Goal: Task Accomplishment & Management: Complete application form

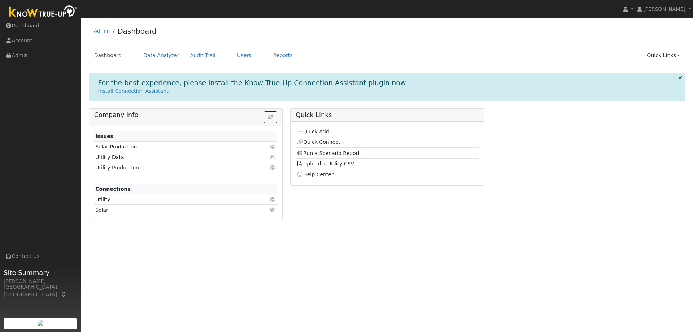
click at [314, 130] on link "Quick Add" at bounding box center [313, 131] width 32 height 6
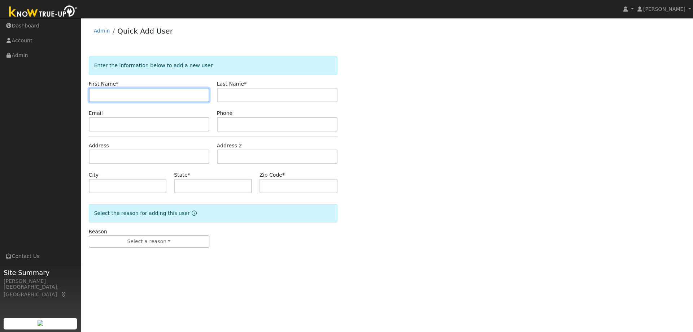
click at [146, 90] on input "text" at bounding box center [149, 95] width 120 height 14
paste input "Gerry Tarder"
drag, startPoint x: 143, startPoint y: 98, endPoint x: 110, endPoint y: 97, distance: 32.8
click at [110, 97] on input "Gerry Tarder" at bounding box center [149, 95] width 120 height 14
type input "Gerry"
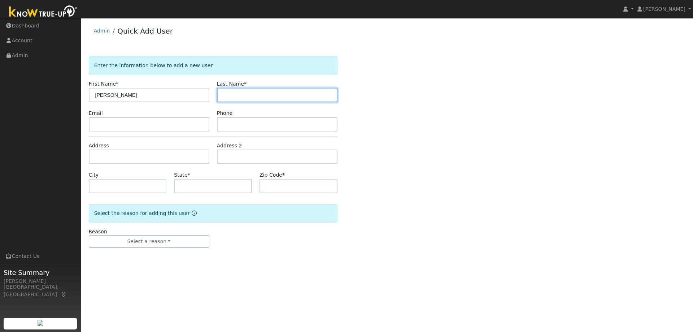
paste input "Tarder"
type input "Tarder"
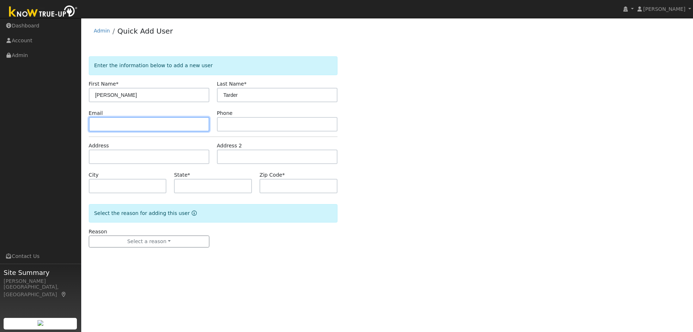
click at [158, 128] on input "text" at bounding box center [149, 124] width 120 height 14
paste input "[EMAIL_ADDRESS][DOMAIN_NAME]"
type input "[EMAIL_ADDRESS][DOMAIN_NAME]"
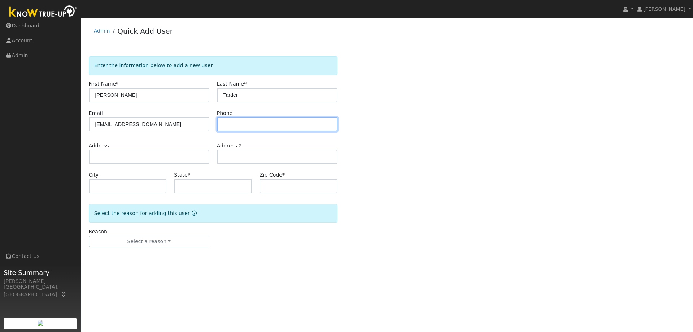
click at [290, 120] on input "text" at bounding box center [277, 124] width 120 height 14
paste input "9257886060"
type input "9257886060"
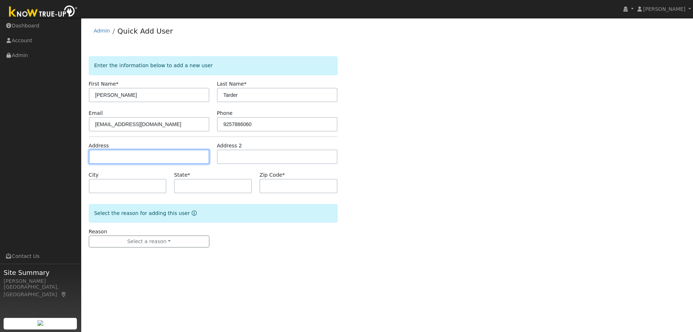
click at [121, 156] on input "text" at bounding box center [149, 156] width 120 height 14
paste input "273 Marshall Drive, Walnut Creek"
type input "273 Marshall Drive"
type input "Walnut Creek"
type input "CA"
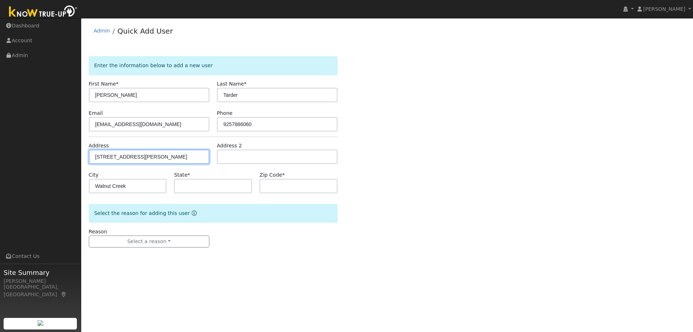
type input "94598"
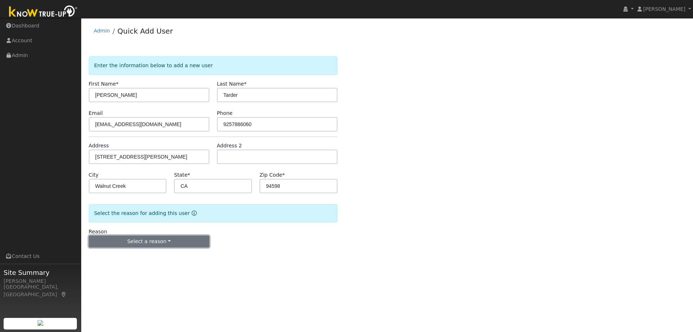
click at [128, 244] on button "Select a reason" at bounding box center [149, 241] width 120 height 12
drag, startPoint x: 111, startPoint y: 257, endPoint x: 113, endPoint y: 251, distance: 5.8
click at [113, 253] on link "New lead" at bounding box center [129, 256] width 80 height 10
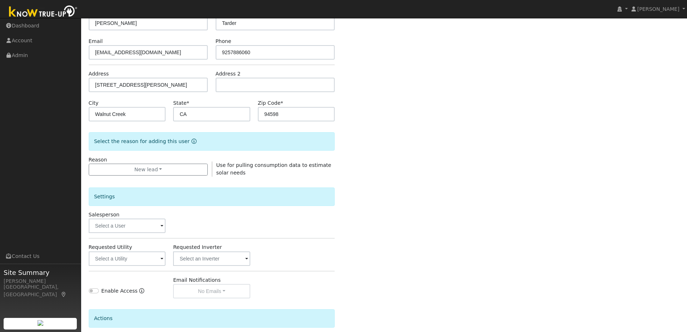
scroll to position [72, 0]
click at [112, 259] on input "text" at bounding box center [127, 258] width 77 height 14
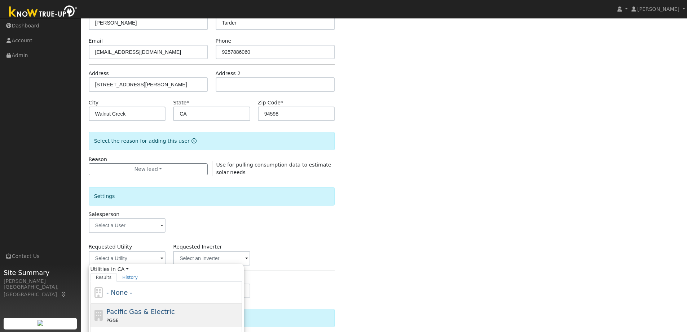
click at [130, 320] on div "PG&E" at bounding box center [173, 320] width 134 height 8
type input "Pacific Gas & Electric"
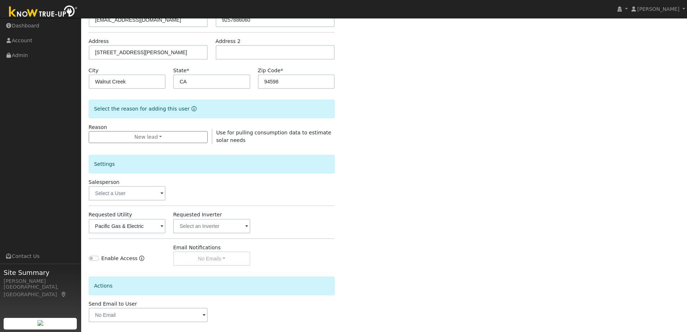
scroll to position [136, 0]
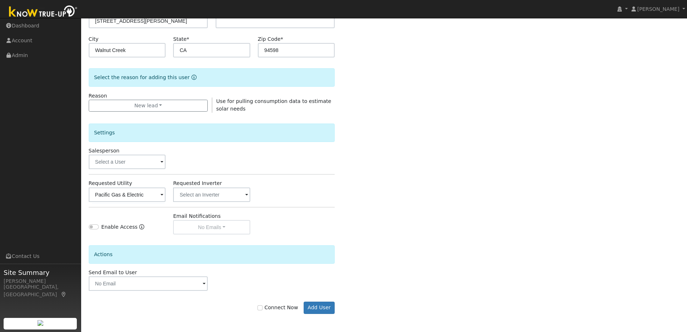
click at [279, 310] on label "Connect Now" at bounding box center [278, 307] width 40 height 8
click at [263, 310] on input "Connect Now" at bounding box center [260, 307] width 5 height 5
checkbox input "true"
click at [318, 307] on button "Add User" at bounding box center [319, 307] width 31 height 12
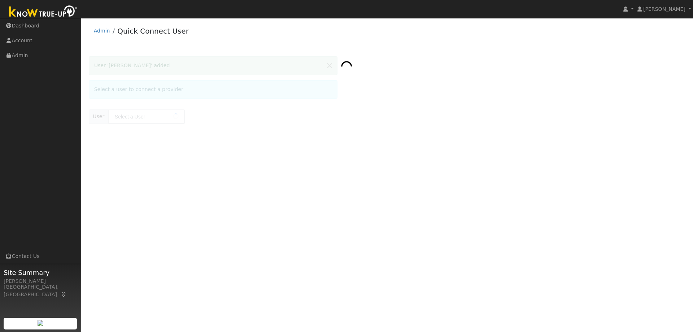
type input "Gerry Tarder"
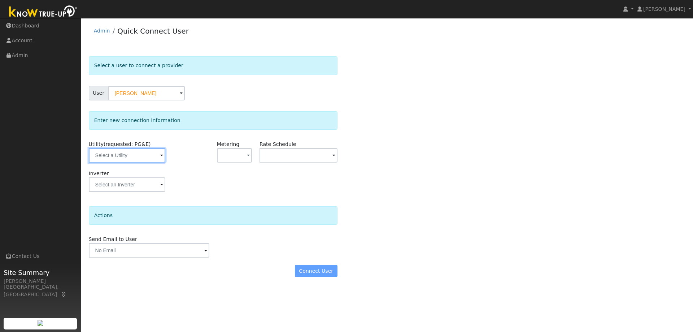
click at [141, 155] on input "text" at bounding box center [127, 155] width 76 height 14
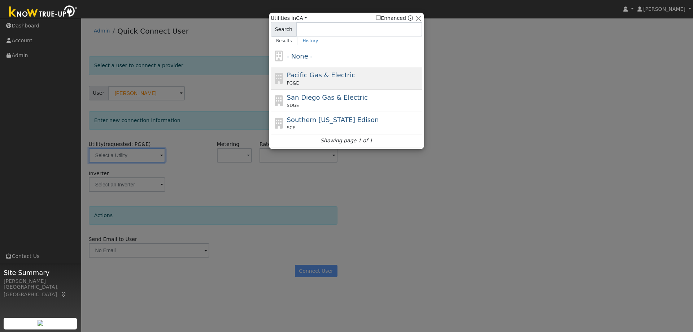
click at [309, 75] on span "Pacific Gas & Electric" at bounding box center [321, 75] width 68 height 8
type input "PG&E"
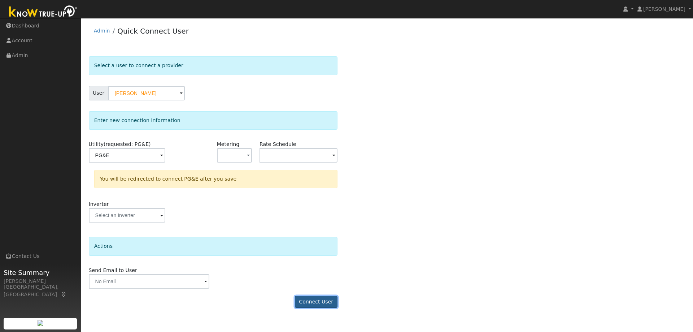
click at [319, 301] on button "Connect User" at bounding box center [316, 301] width 43 height 12
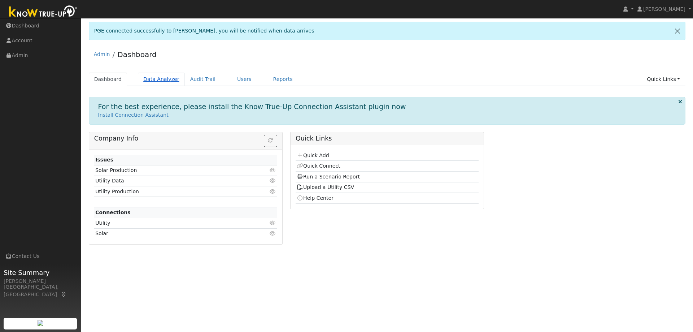
click at [157, 81] on link "Data Analyzer" at bounding box center [161, 79] width 47 height 13
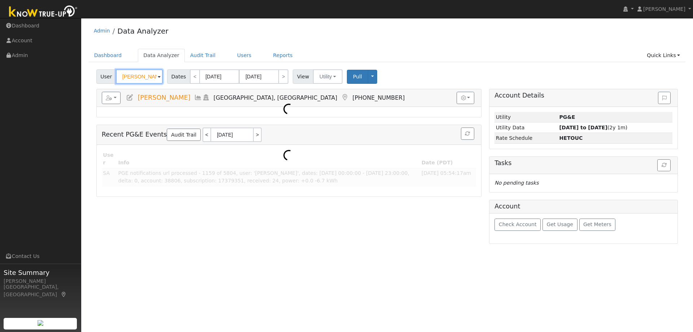
click at [131, 79] on input "[PERSON_NAME]" at bounding box center [139, 76] width 47 height 14
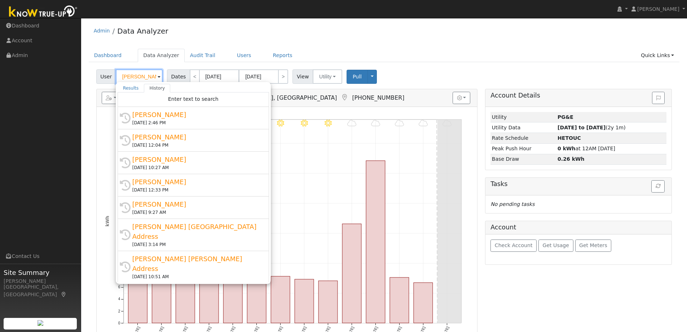
click at [131, 79] on input "[PERSON_NAME]" at bounding box center [139, 76] width 47 height 14
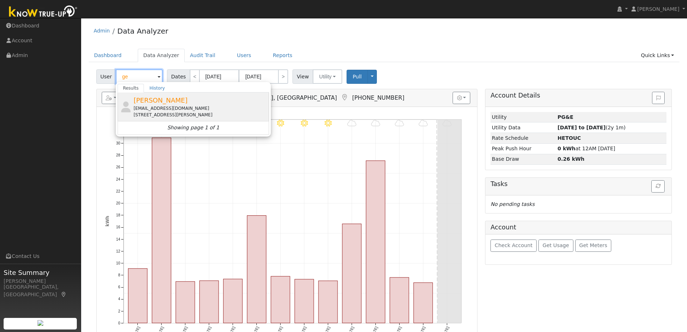
type input "g"
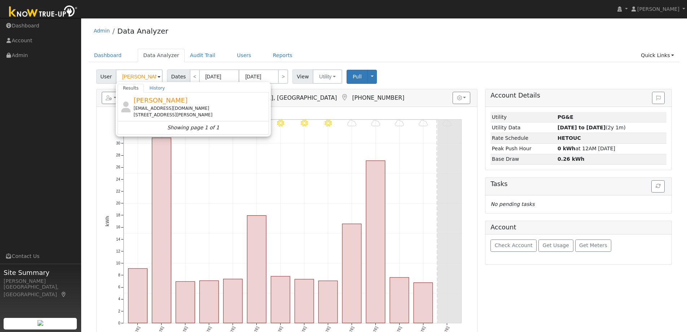
click at [156, 107] on div "tarderphams@gmail.com" at bounding box center [200, 108] width 134 height 6
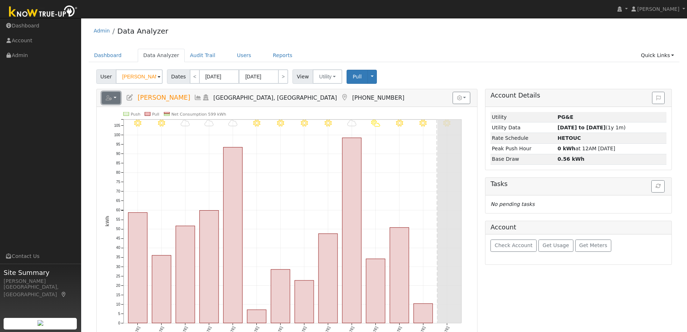
click at [117, 96] on button "button" at bounding box center [111, 98] width 19 height 12
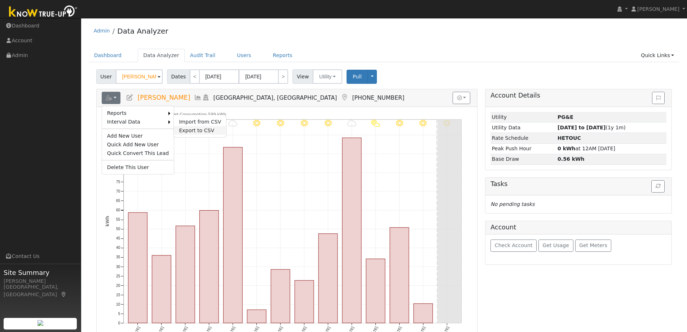
click at [174, 130] on link "Export to CSV" at bounding box center [200, 130] width 52 height 9
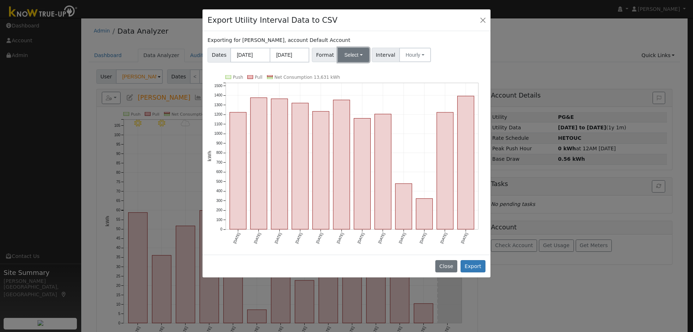
click at [346, 62] on button "Select" at bounding box center [353, 55] width 31 height 14
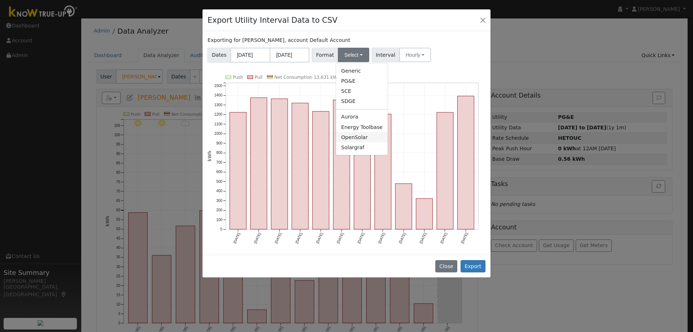
click at [355, 140] on link "OpenSolar" at bounding box center [362, 137] width 52 height 10
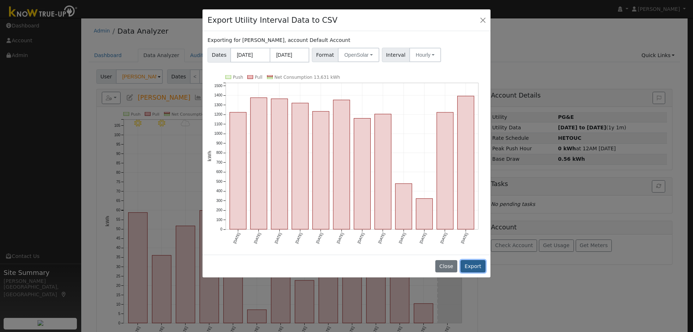
click at [474, 260] on button "Export" at bounding box center [472, 266] width 25 height 12
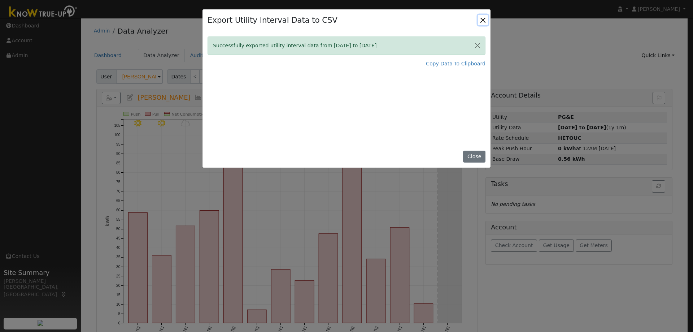
click at [483, 19] on button "Close" at bounding box center [483, 20] width 10 height 10
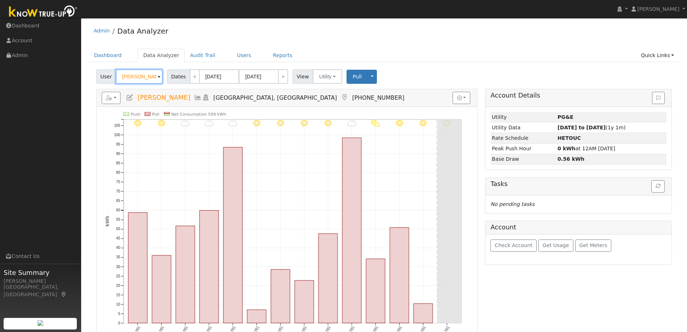
click at [146, 78] on input "Gerry Tarder" at bounding box center [139, 76] width 47 height 14
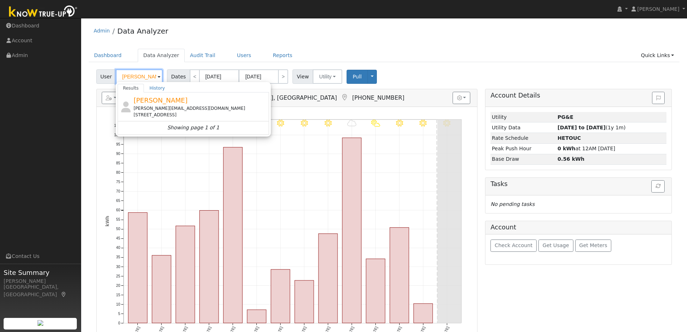
type input "leslie"
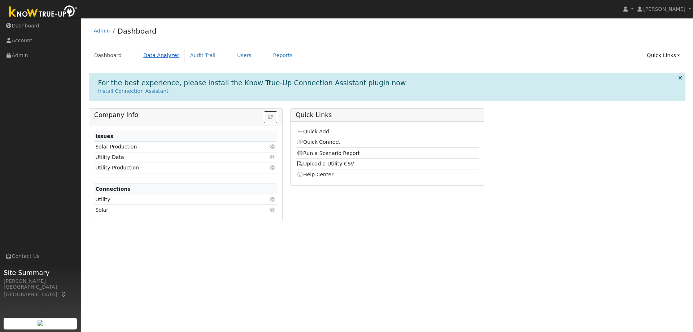
click at [151, 58] on link "Data Analyzer" at bounding box center [161, 55] width 47 height 13
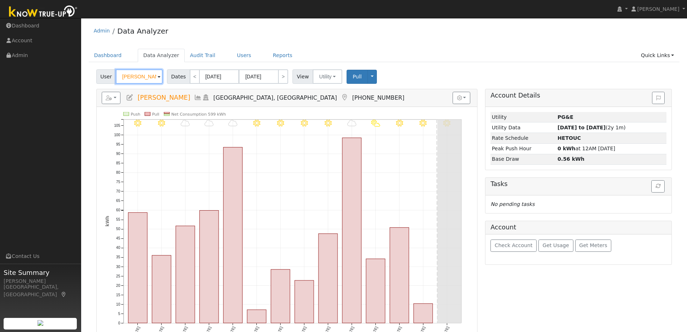
click at [142, 76] on input "Gerry Tarder" at bounding box center [139, 76] width 47 height 14
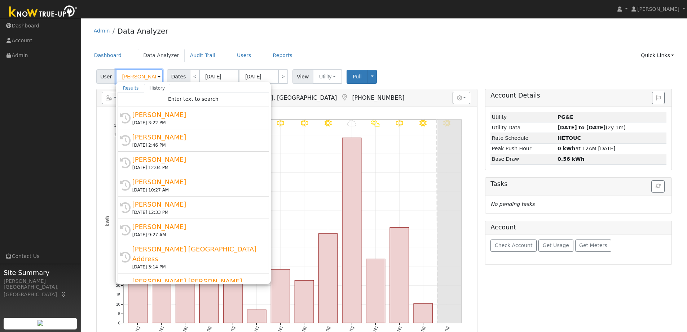
click at [142, 76] on input "Gerry Tarder" at bounding box center [139, 76] width 47 height 14
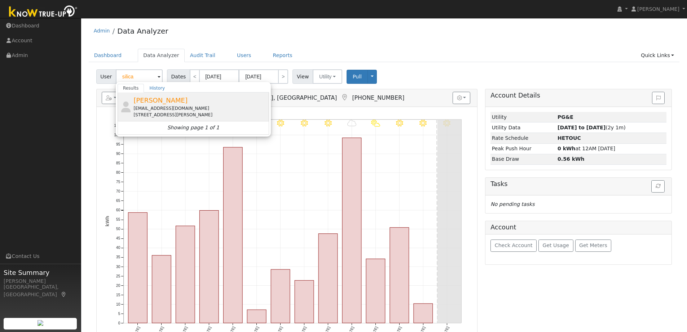
click at [167, 99] on span "[PERSON_NAME]" at bounding box center [160, 100] width 54 height 8
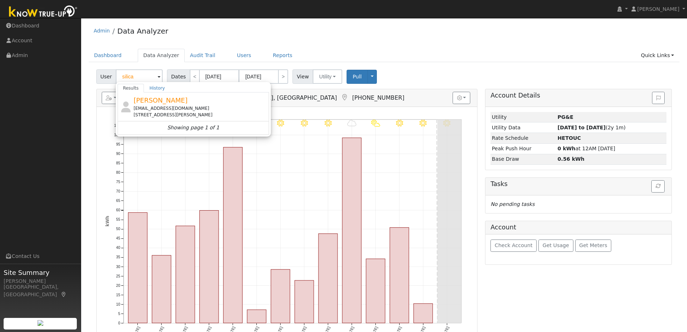
type input "[PERSON_NAME]"
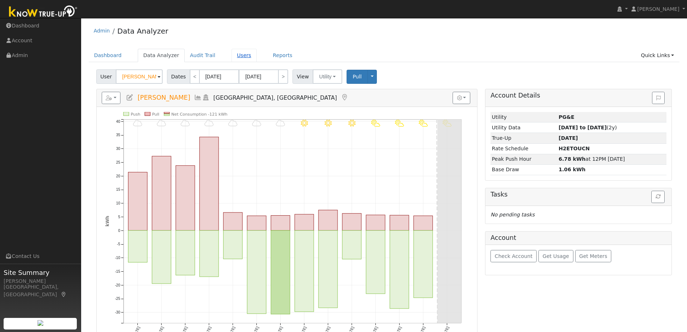
click at [232, 54] on link "Users" at bounding box center [244, 55] width 25 height 13
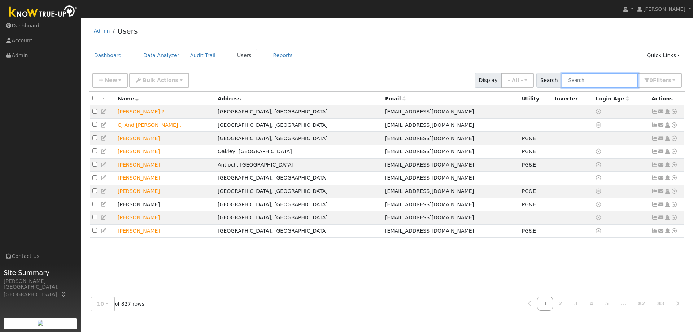
click at [595, 77] on input "text" at bounding box center [599, 80] width 76 height 15
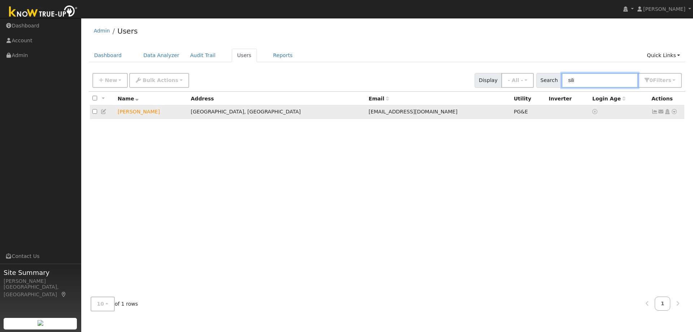
type input "sili"
click at [143, 111] on td "[PERSON_NAME]" at bounding box center [151, 111] width 73 height 13
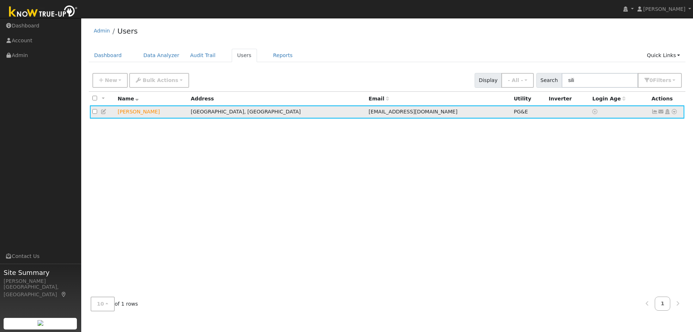
click at [674, 113] on icon at bounding box center [674, 111] width 6 height 5
click at [595, 168] on link "Solar" at bounding box center [599, 166] width 50 height 10
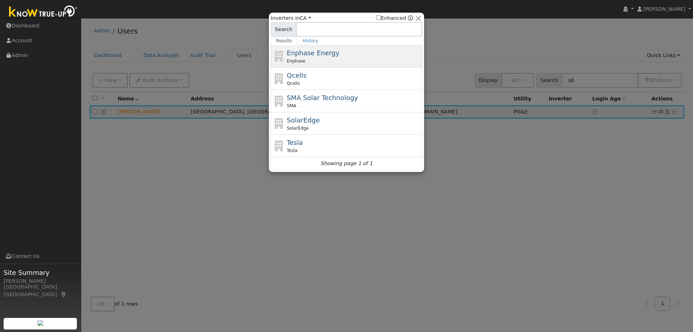
click at [337, 57] on div "Enphase Energy Enphase" at bounding box center [354, 56] width 134 height 16
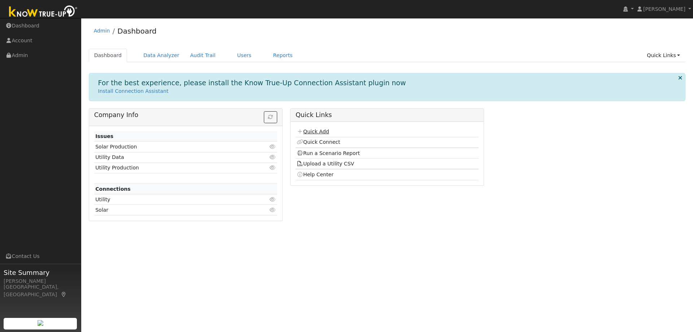
click at [317, 134] on link "Quick Add" at bounding box center [313, 131] width 32 height 6
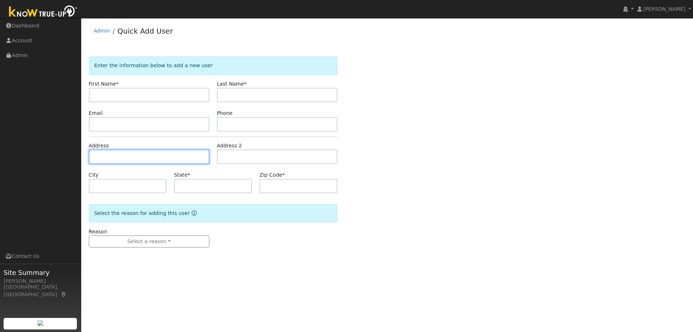
drag, startPoint x: 104, startPoint y: 154, endPoint x: 110, endPoint y: 154, distance: 6.1
click at [104, 154] on input "text" at bounding box center [149, 156] width 120 height 14
paste input "[STREET_ADDRESS][PERSON_NAME]"
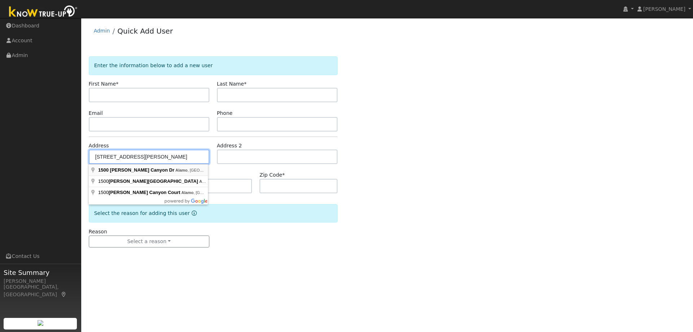
type input "[STREET_ADDRESS][PERSON_NAME]"
type input "Alamo"
type input "CA"
type input "94507"
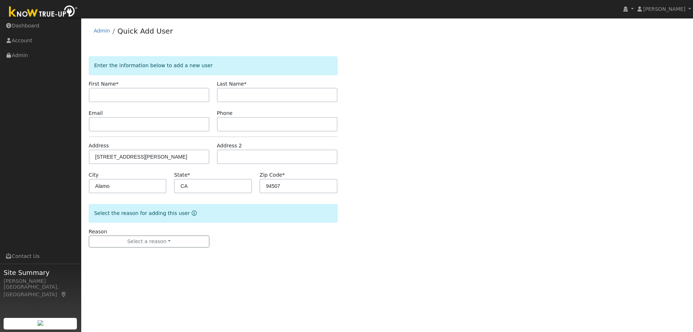
click at [106, 87] on label "First Name *" at bounding box center [104, 84] width 30 height 8
click at [107, 93] on input "text" at bounding box center [149, 95] width 120 height 14
paste input "[PERSON_NAME]"
drag, startPoint x: 143, startPoint y: 96, endPoint x: 113, endPoint y: 96, distance: 30.0
click at [113, 96] on input "[PERSON_NAME]" at bounding box center [149, 95] width 120 height 14
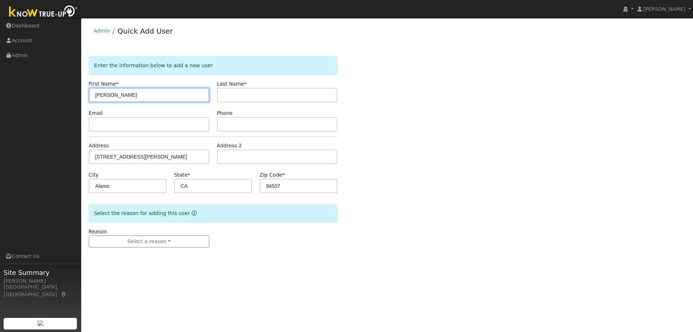
type input "Glorya"
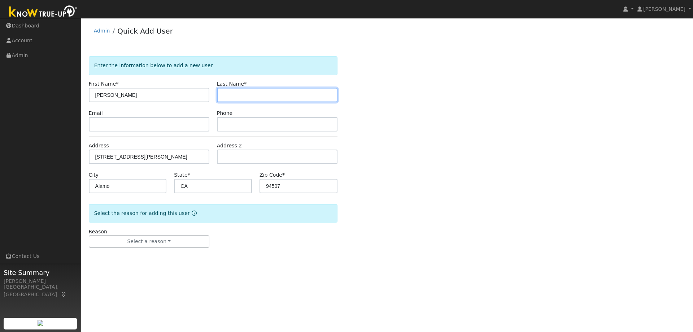
paste input "Weber"
type input "Weber"
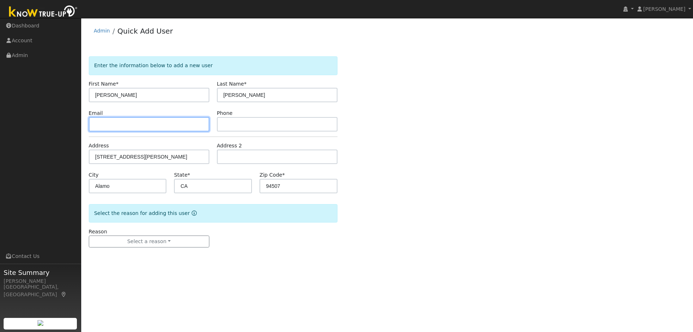
click at [178, 123] on input "text" at bounding box center [149, 124] width 120 height 14
type input "v"
paste input "gloryaaw@hotmail.com"
type input "gloryaaw@hotmail.com"
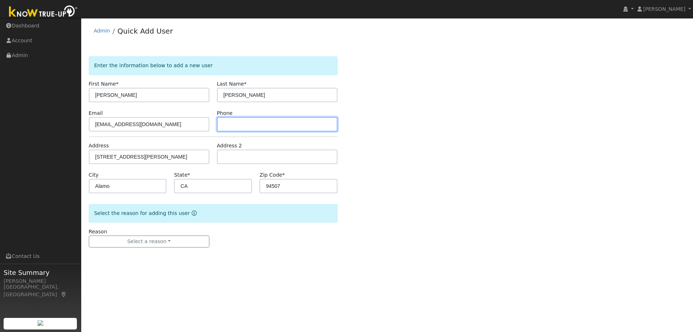
click at [290, 123] on input "text" at bounding box center [277, 124] width 120 height 14
paste input "9257888215"
type input "9257888215"
click at [126, 232] on div "Reason Select a reason New lead New customer adding solar New customer has solar" at bounding box center [149, 238] width 128 height 20
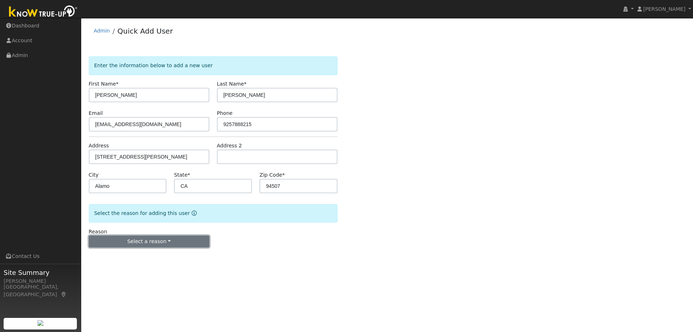
click at [134, 242] on button "Select a reason" at bounding box center [149, 241] width 120 height 12
click at [118, 255] on link "New lead" at bounding box center [129, 256] width 80 height 10
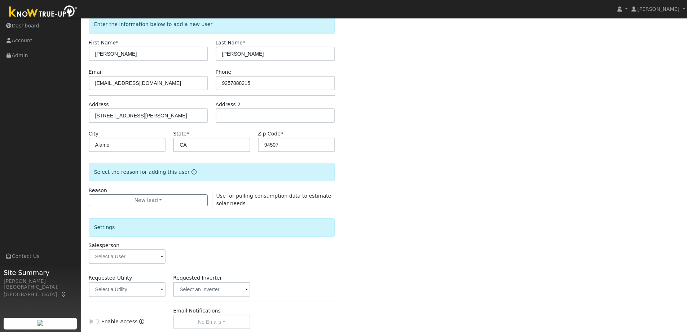
scroll to position [72, 0]
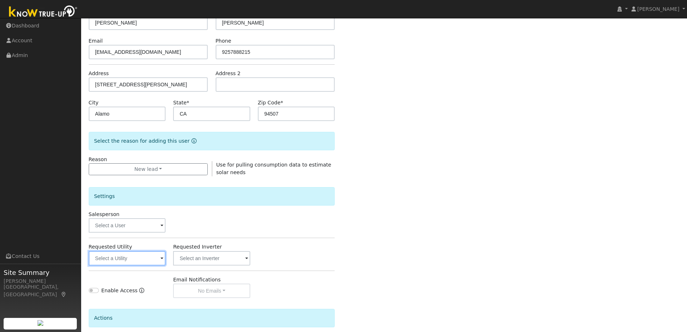
click at [139, 258] on input "text" at bounding box center [127, 258] width 77 height 14
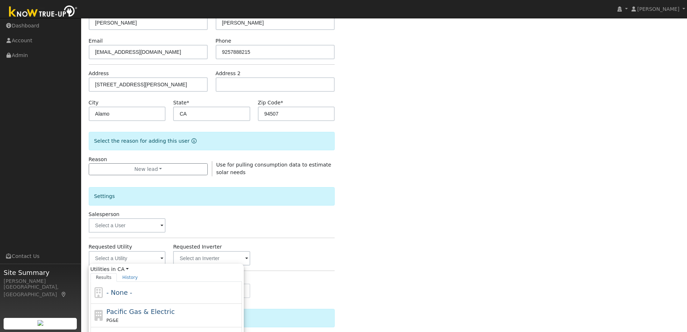
drag, startPoint x: 136, startPoint y: 309, endPoint x: 197, endPoint y: 293, distance: 63.2
click at [136, 310] on span "Pacific Gas & Electric" at bounding box center [140, 311] width 68 height 8
type input "Pacific Gas & Electric"
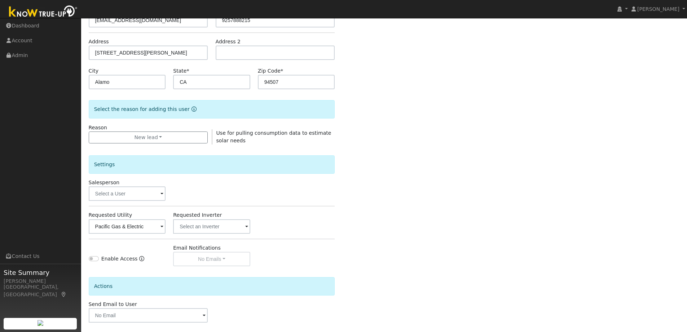
scroll to position [136, 0]
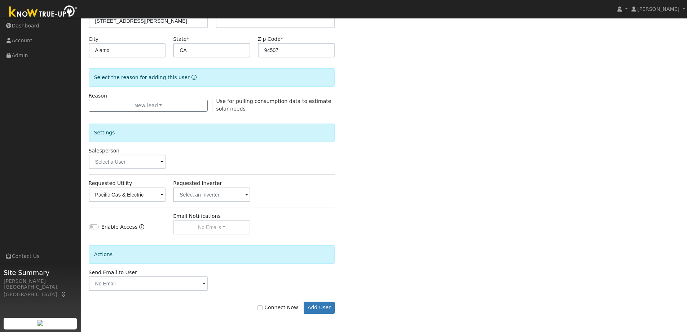
click at [283, 306] on label "Connect Now" at bounding box center [278, 307] width 40 height 8
click at [263, 306] on input "Connect Now" at bounding box center [260, 307] width 5 height 5
checkbox input "true"
click at [332, 306] on button "Add User" at bounding box center [319, 307] width 31 height 12
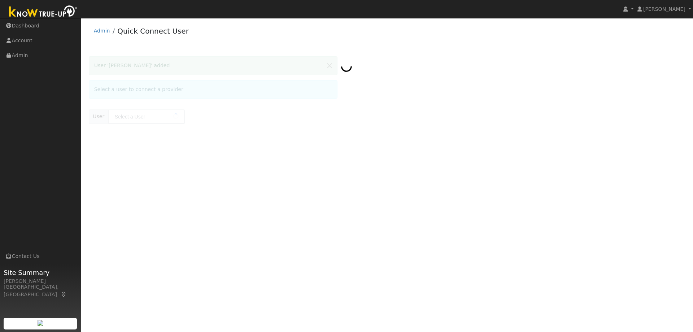
type input "[PERSON_NAME]"
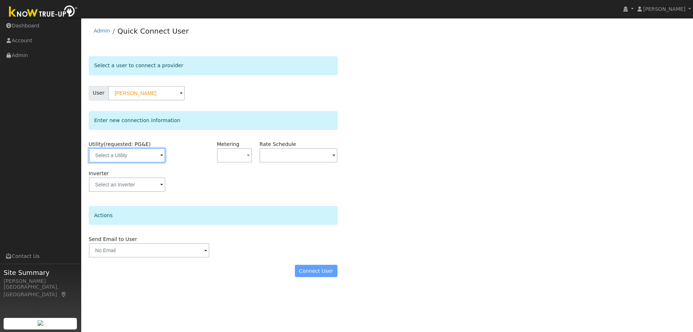
click at [129, 158] on input "text" at bounding box center [127, 155] width 76 height 14
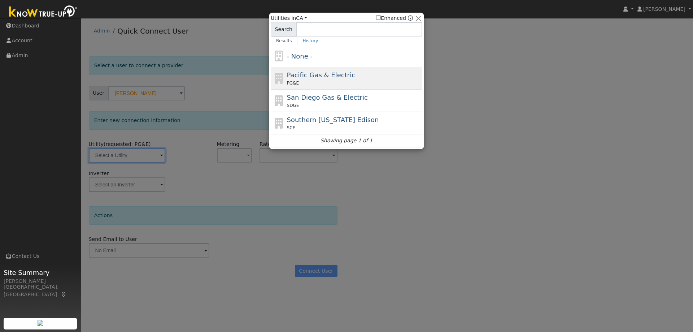
click at [293, 81] on span "PG&E" at bounding box center [293, 83] width 12 height 6
type input "PG&E"
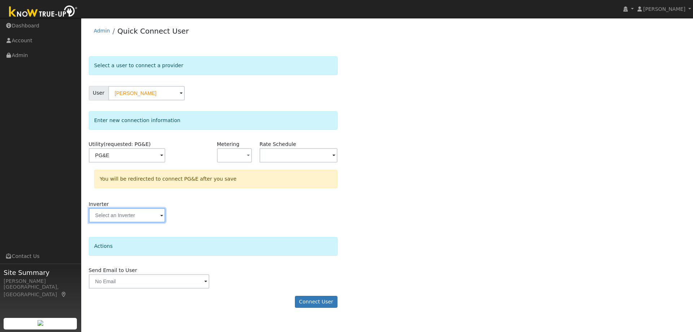
click at [123, 211] on input "text" at bounding box center [127, 215] width 76 height 14
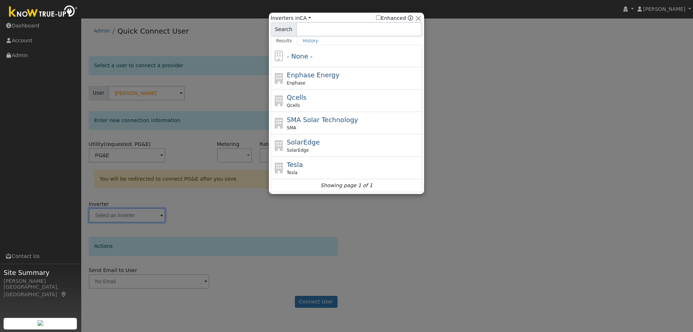
click at [566, 131] on div at bounding box center [346, 166] width 693 height 332
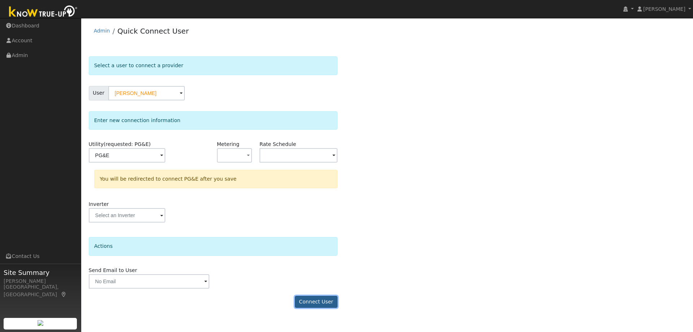
click at [320, 302] on button "Connect User" at bounding box center [316, 301] width 43 height 12
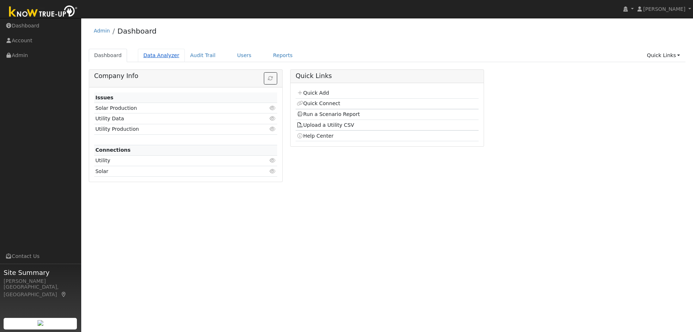
click at [148, 54] on link "Data Analyzer" at bounding box center [161, 55] width 47 height 13
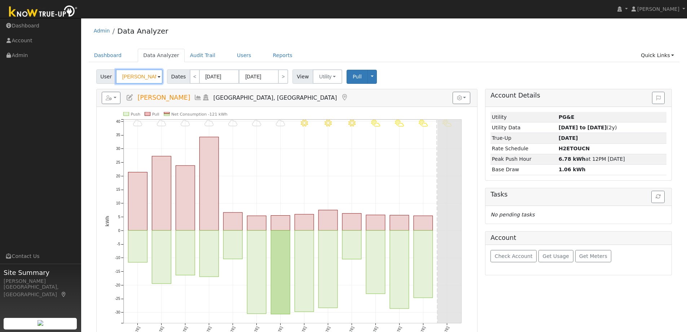
click at [149, 79] on input "[PERSON_NAME]" at bounding box center [139, 76] width 47 height 14
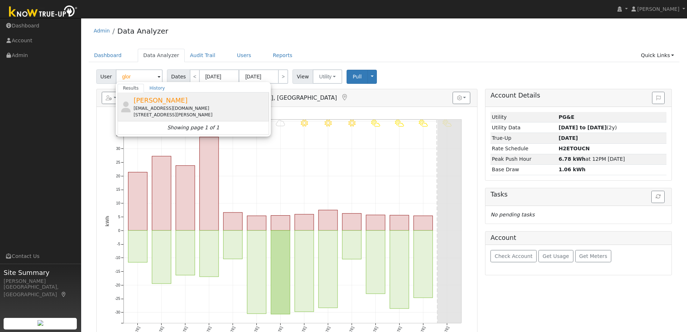
click at [168, 100] on span "[PERSON_NAME]" at bounding box center [160, 100] width 54 height 8
type input "[PERSON_NAME]"
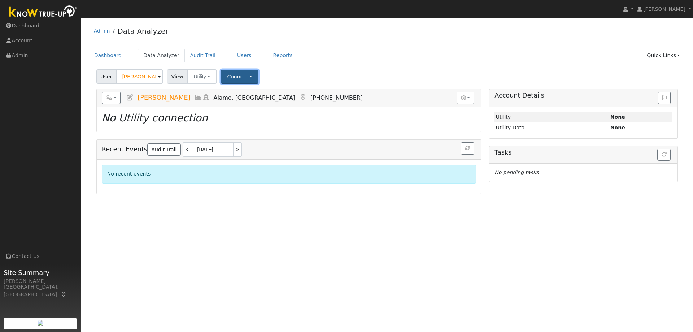
click at [231, 75] on button "Connect" at bounding box center [240, 77] width 38 height 14
click at [243, 106] on link "Quick Connect" at bounding box center [250, 108] width 56 height 10
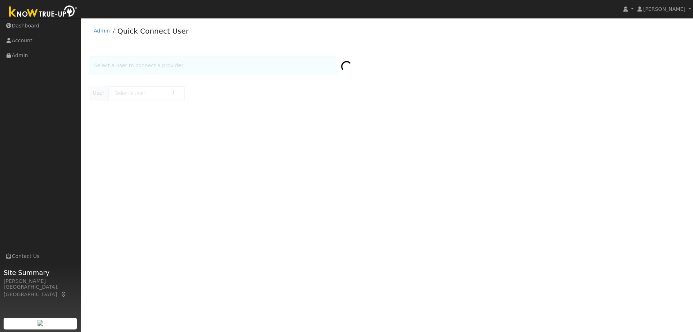
type input "[PERSON_NAME]"
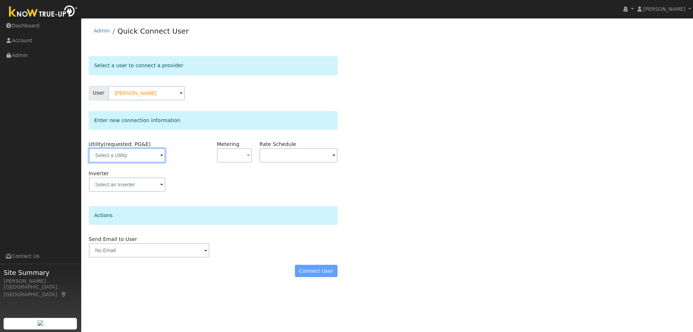
click at [136, 148] on input "text" at bounding box center [127, 155] width 76 height 14
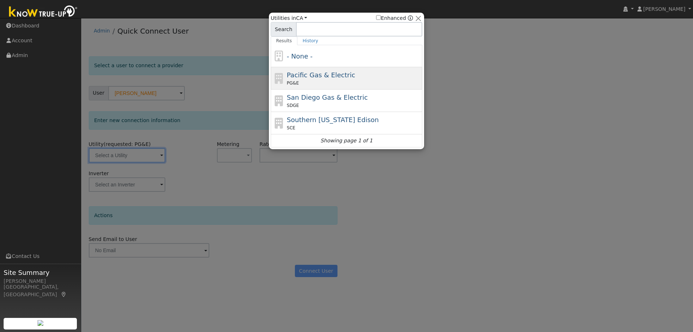
click at [319, 80] on div "PG&E" at bounding box center [354, 83] width 134 height 6
type input "PG&E"
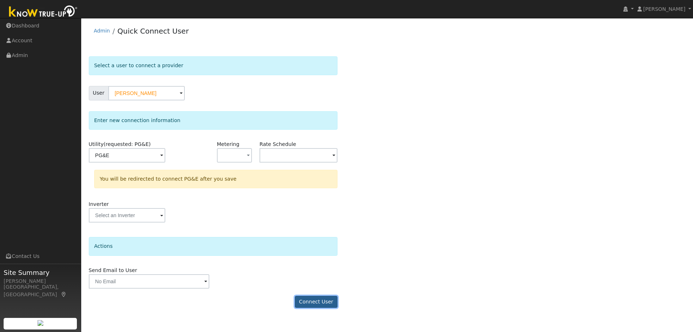
click at [317, 306] on button "Connect User" at bounding box center [316, 301] width 43 height 12
